Goal: Task Accomplishment & Management: Manage account settings

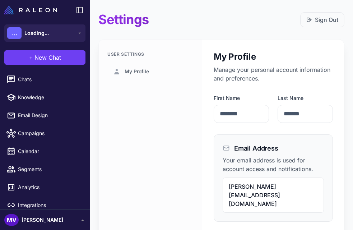
click at [33, 220] on span "[PERSON_NAME]" at bounding box center [43, 220] width 42 height 8
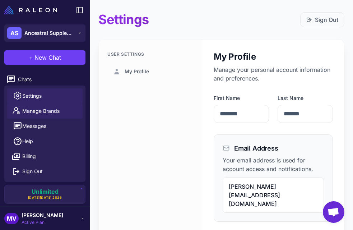
click at [51, 112] on span "Manage Brands" at bounding box center [40, 111] width 37 height 8
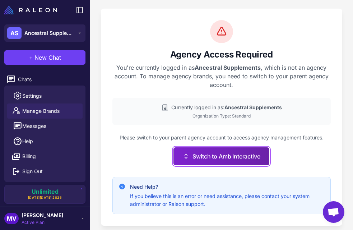
click at [228, 160] on button "Switch to Amb Interactive" at bounding box center [222, 156] width 96 height 18
